Goal: Navigation & Orientation: Find specific page/section

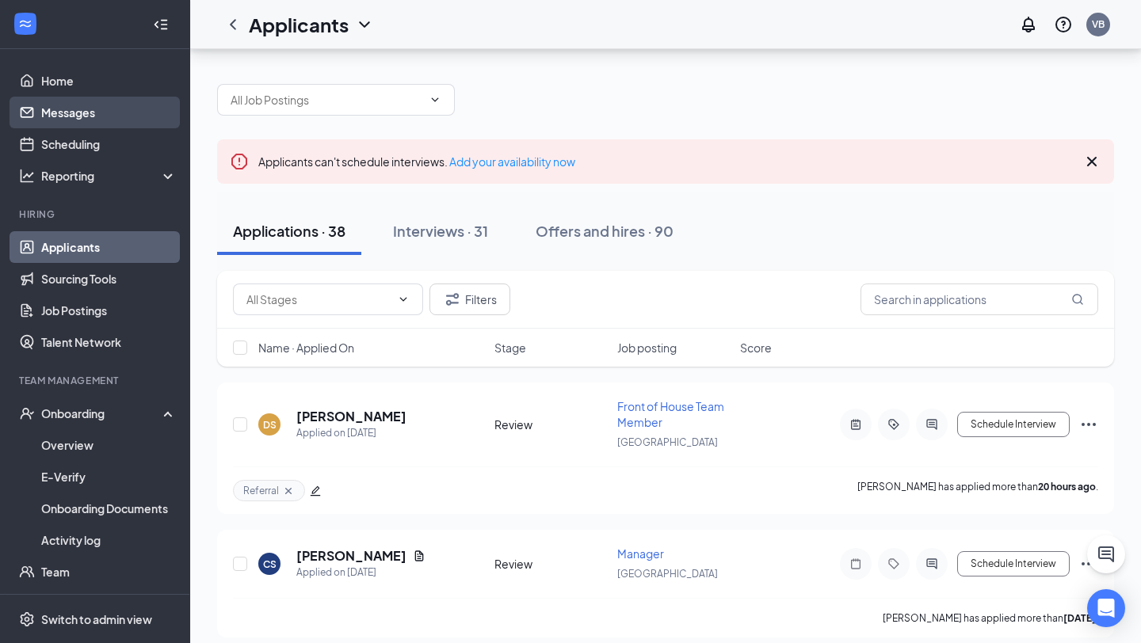
click at [91, 100] on link "Messages" at bounding box center [108, 113] width 135 height 32
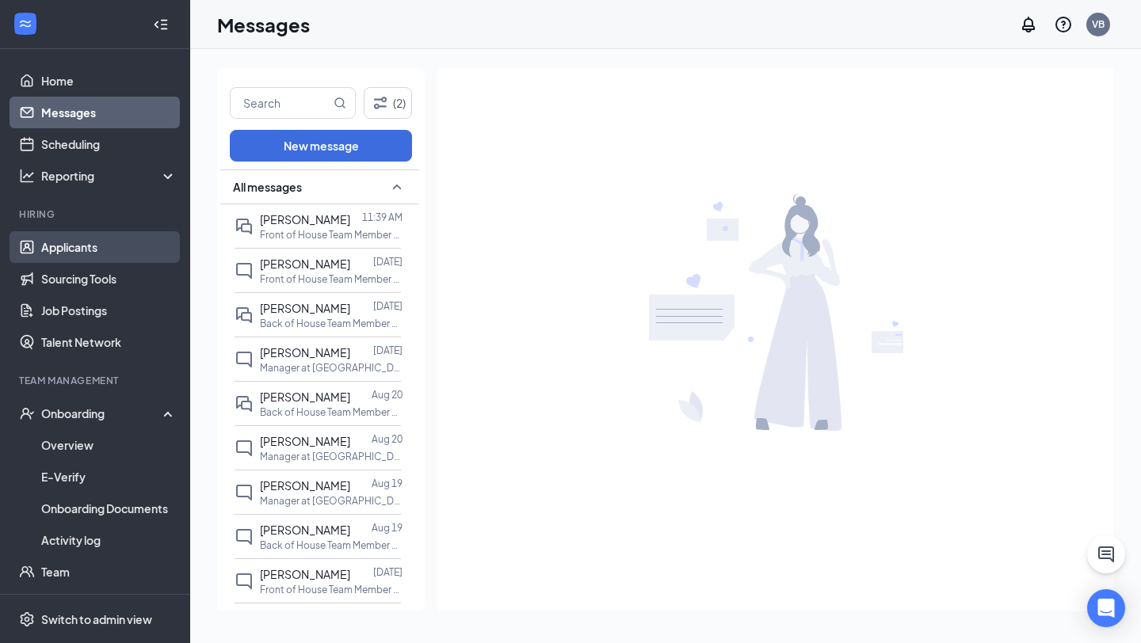
click at [80, 257] on link "Applicants" at bounding box center [108, 247] width 135 height 32
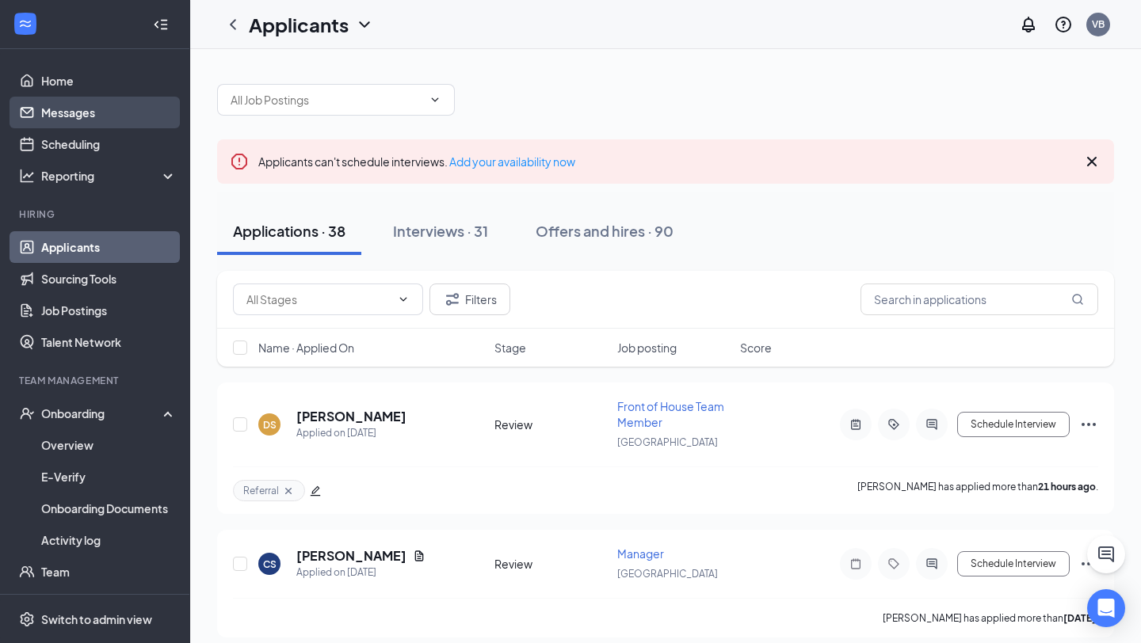
click at [70, 112] on link "Messages" at bounding box center [108, 113] width 135 height 32
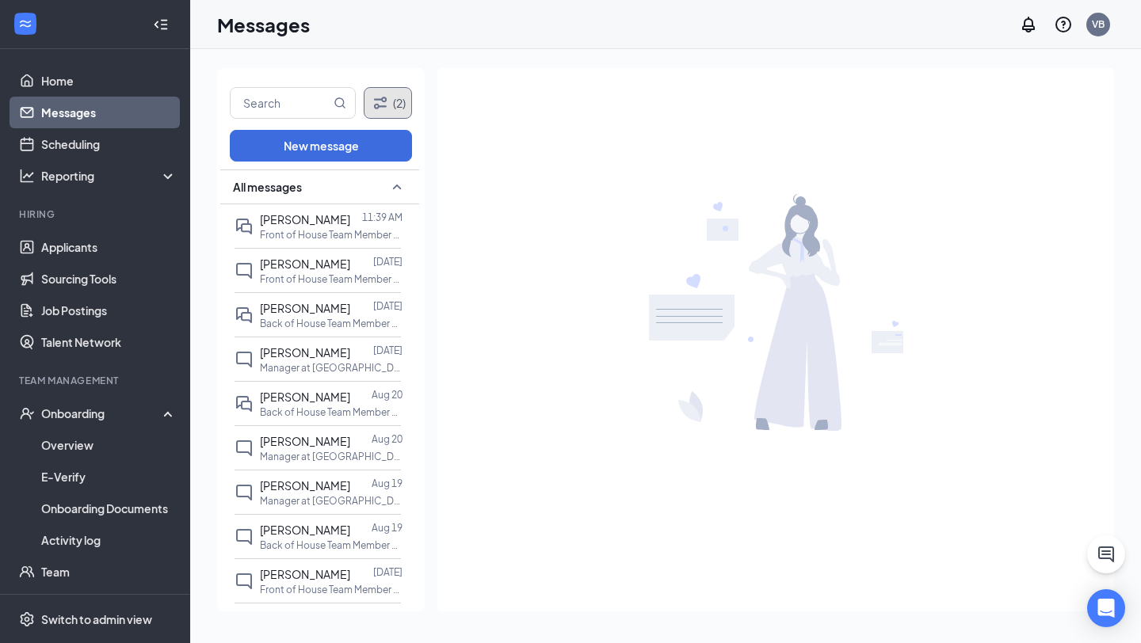
click at [383, 118] on button "(2)" at bounding box center [388, 103] width 48 height 32
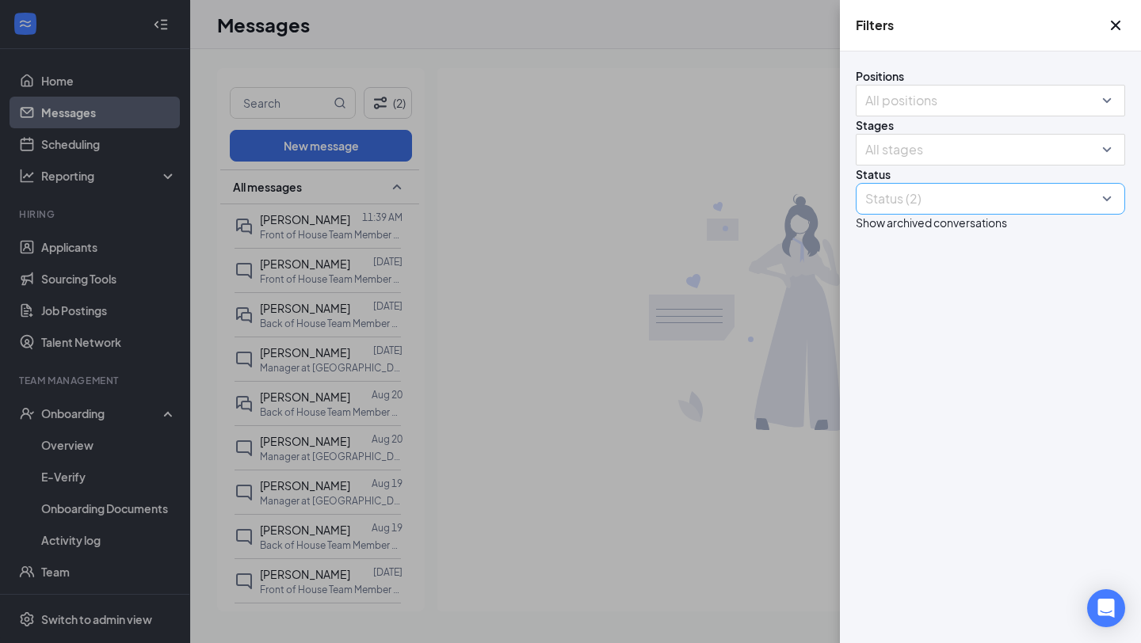
click at [908, 211] on div at bounding box center [982, 198] width 246 height 25
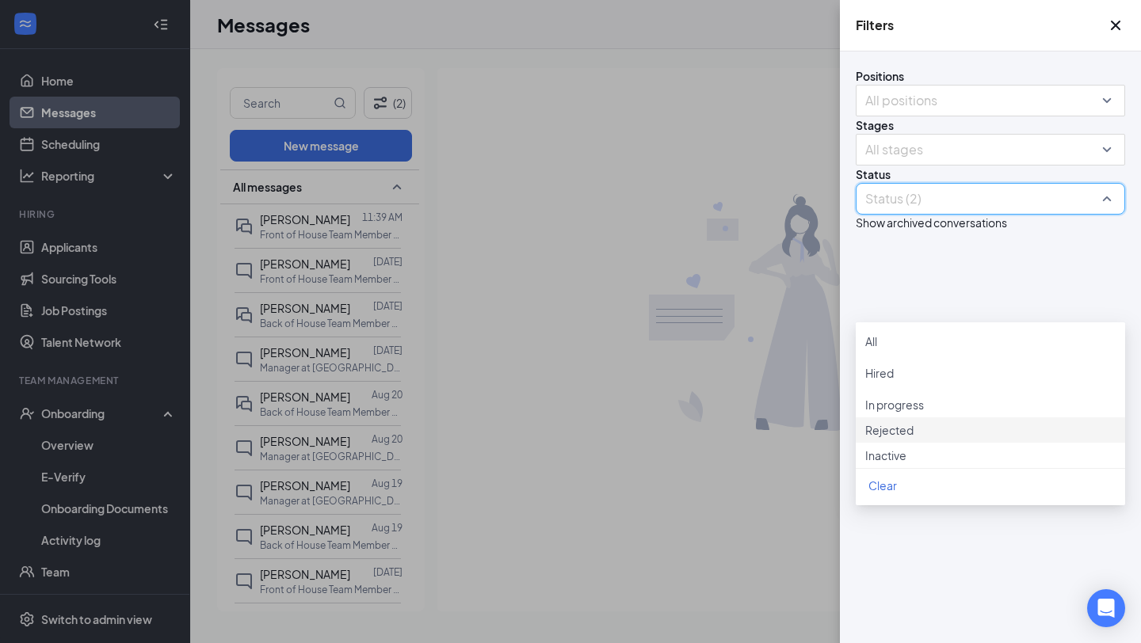
click at [877, 421] on div at bounding box center [990, 421] width 250 height 0
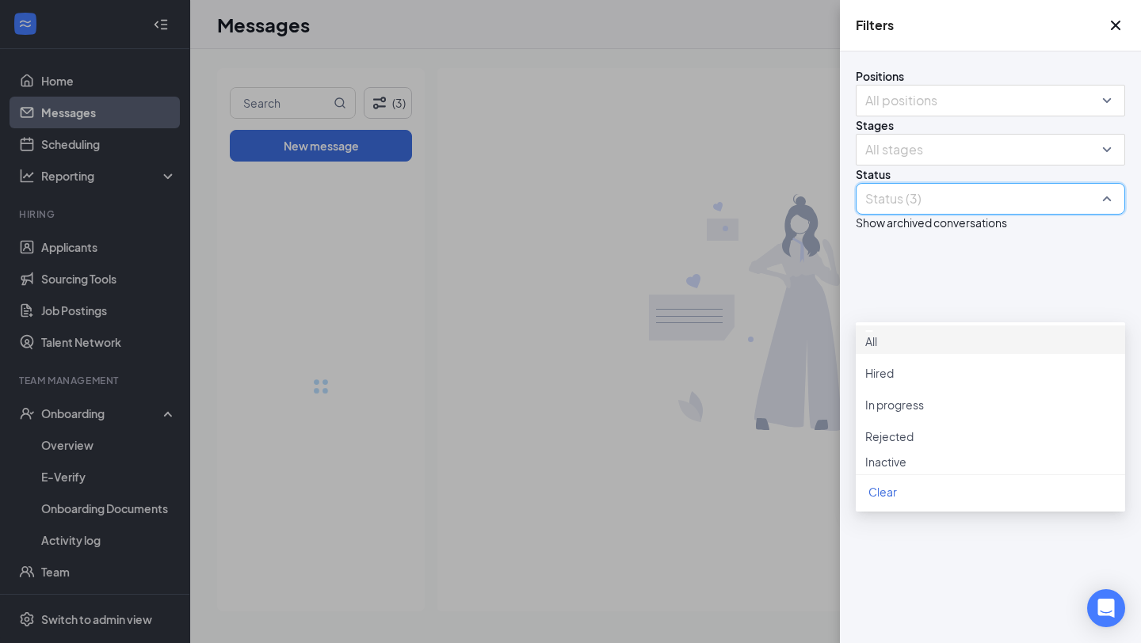
click at [875, 453] on div at bounding box center [990, 453] width 250 height 0
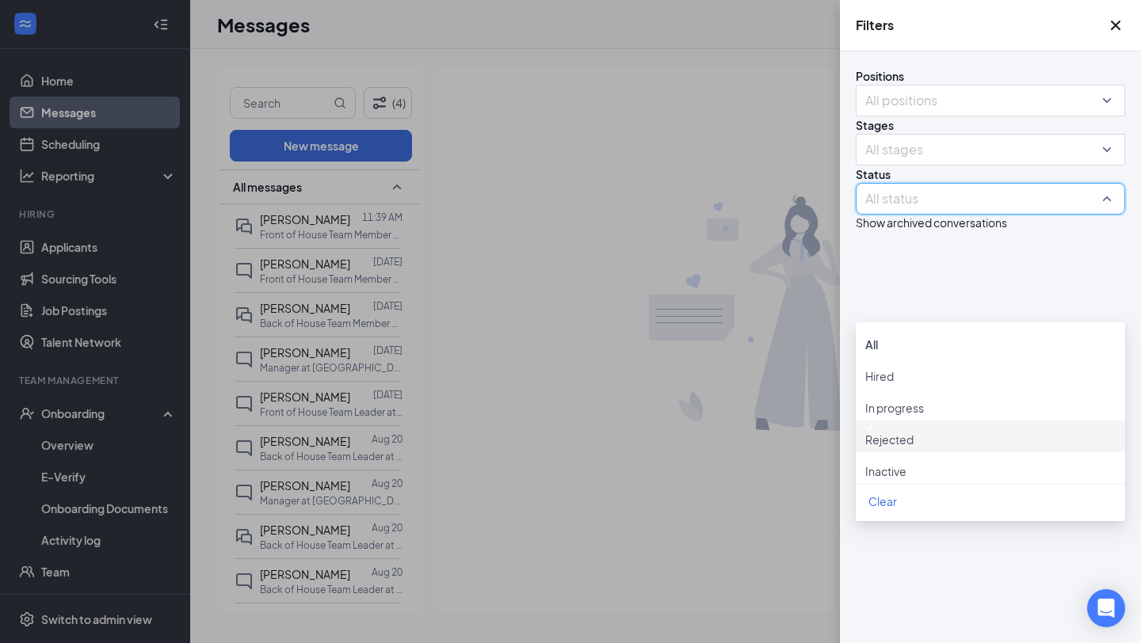
click at [784, 261] on div "Filters Positions All positions Stages All stages Status All status Show archiv…" at bounding box center [570, 321] width 1141 height 643
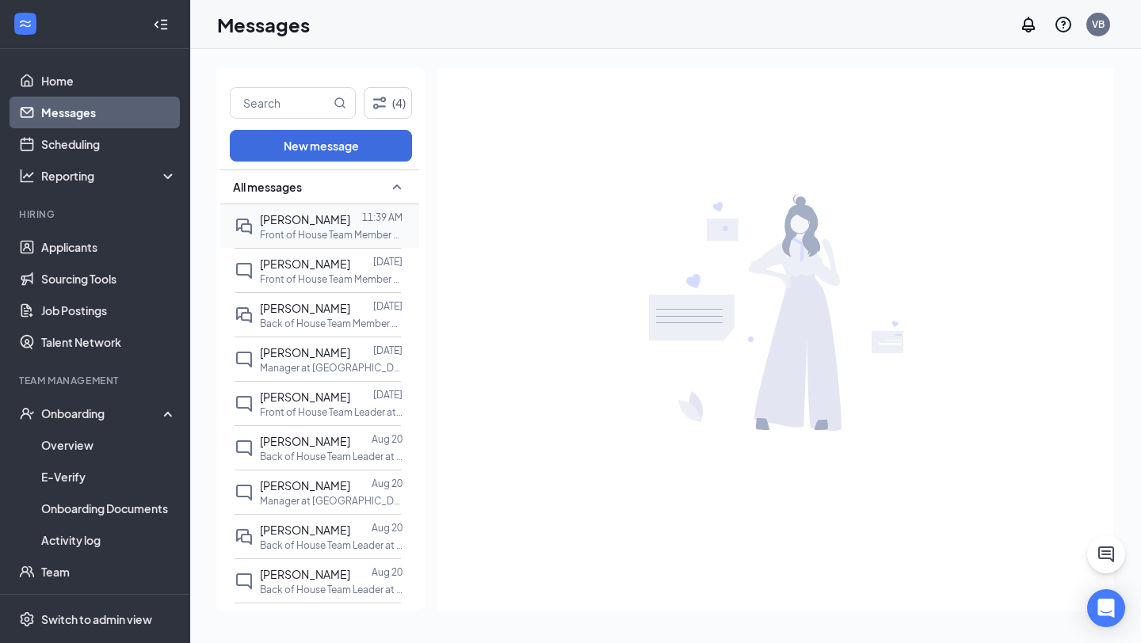
click at [345, 228] on p "Front of House Team Member at [GEOGRAPHIC_DATA]" at bounding box center [331, 234] width 143 height 13
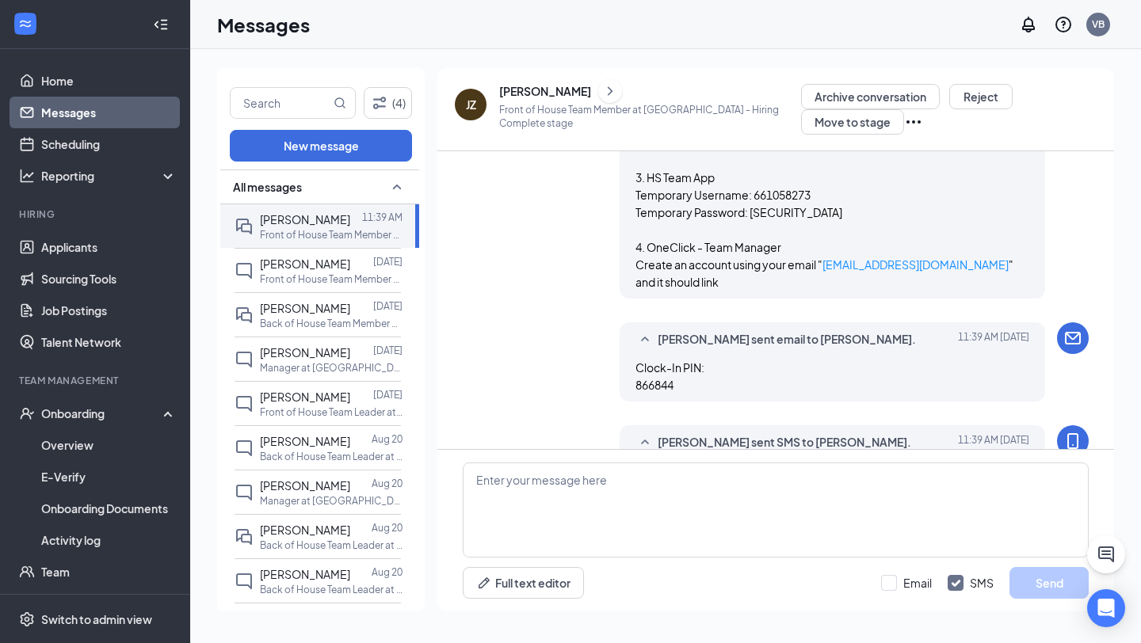
scroll to position [1619, 0]
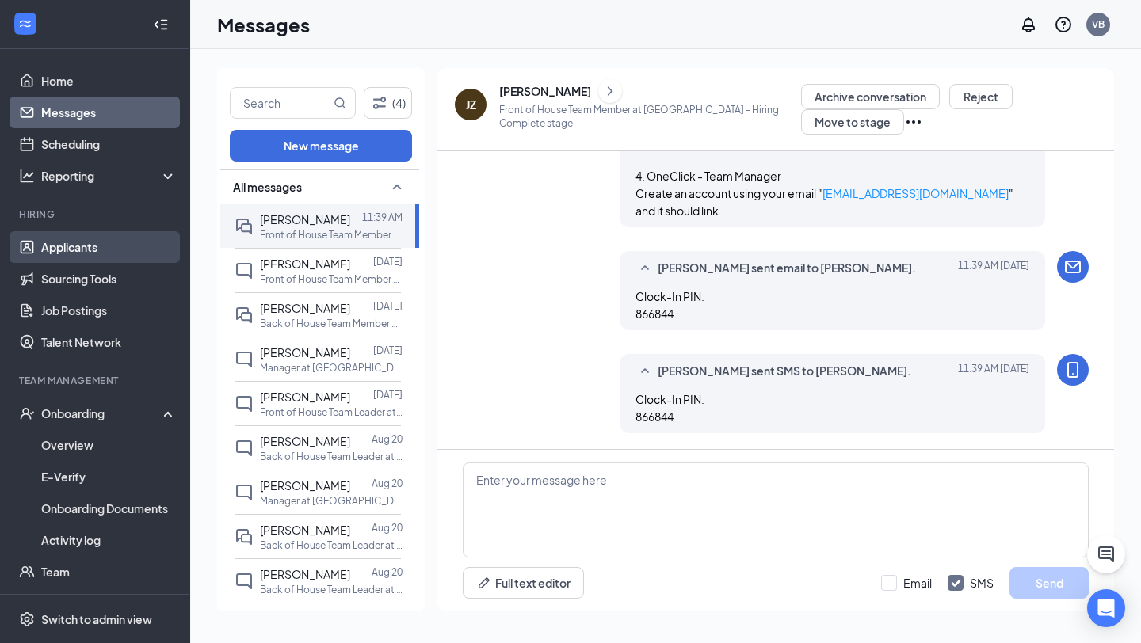
click at [118, 258] on link "Applicants" at bounding box center [108, 247] width 135 height 32
